Goal: Task Accomplishment & Management: Manage account settings

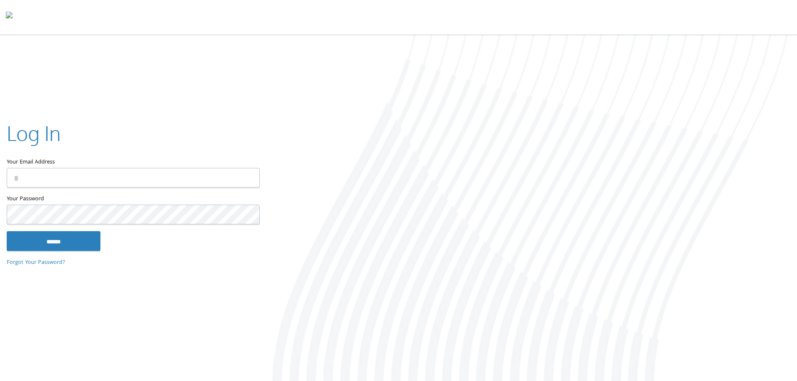
type input "**********"
click at [72, 242] on input "******" at bounding box center [54, 241] width 94 height 20
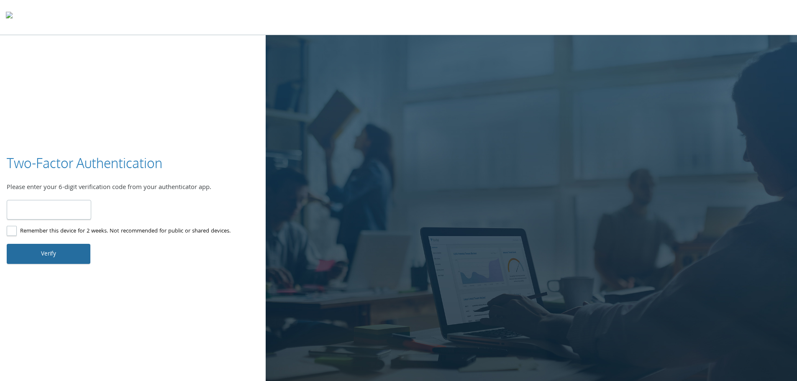
type input "******"
click at [73, 252] on button "Verify" at bounding box center [49, 254] width 84 height 20
